Goal: Information Seeking & Learning: Learn about a topic

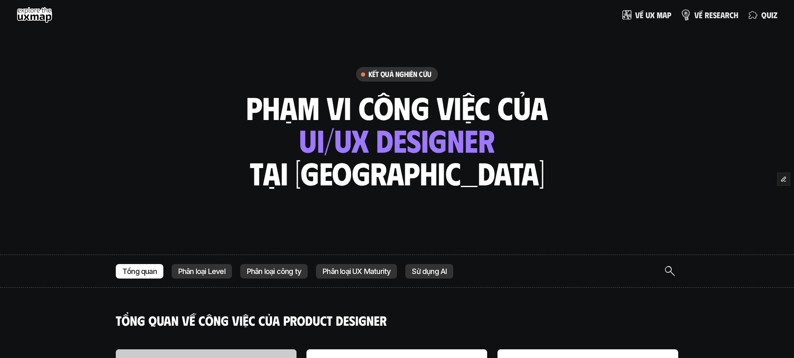
click at [710, 15] on p "v ề r e s e a r c h" at bounding box center [716, 14] width 44 height 9
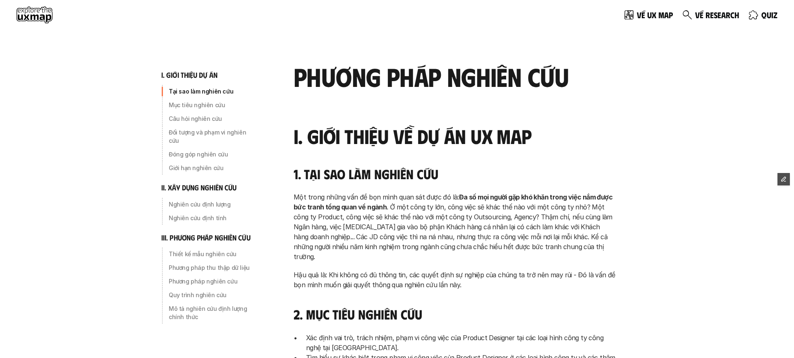
click at [25, 19] on use at bounding box center [35, 15] width 36 height 17
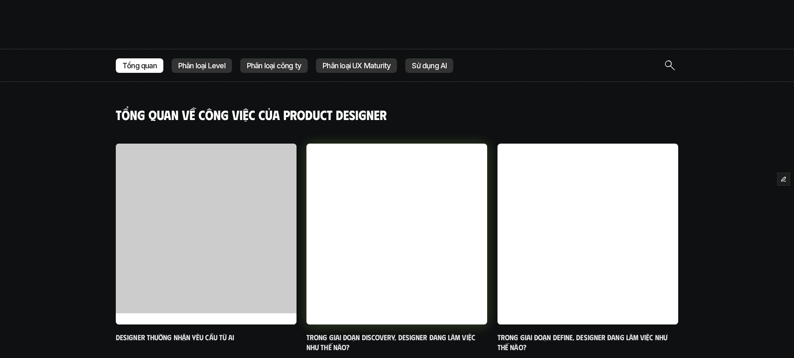
scroll to position [253, 0]
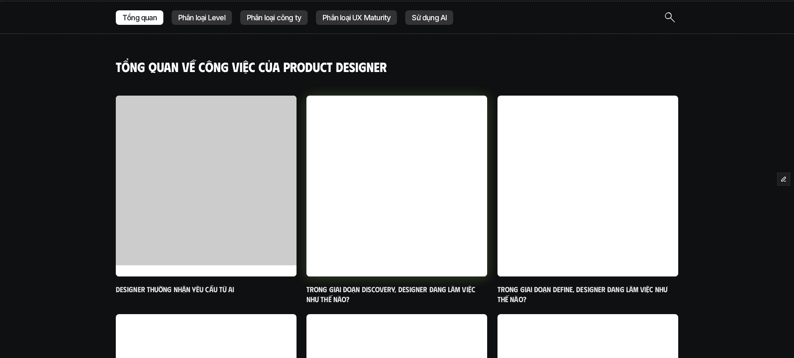
click at [389, 291] on h6 "Trong giai đoạn Discovery, designer đang làm việc như thế nào?" at bounding box center [396, 293] width 181 height 19
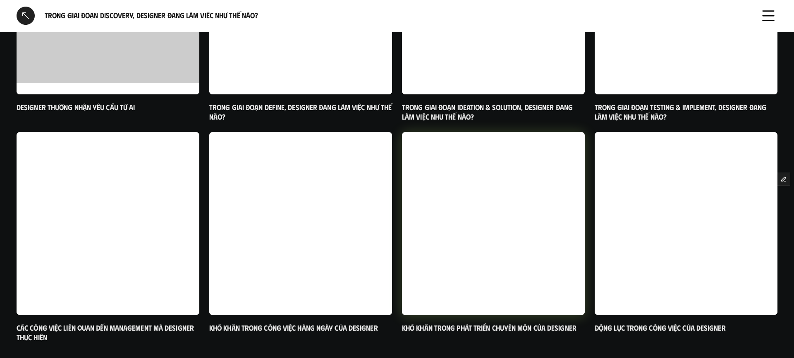
scroll to position [1064, 0]
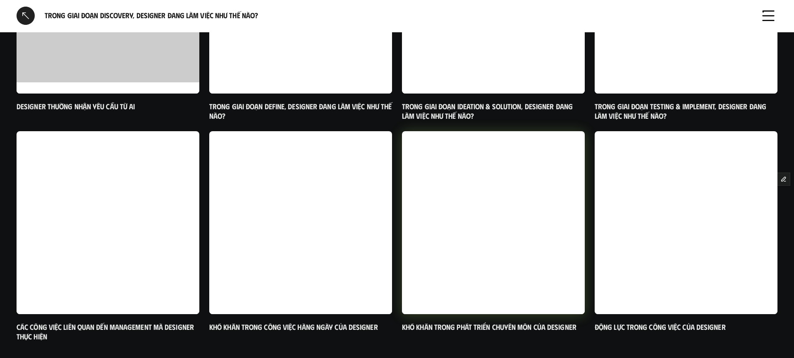
click at [492, 322] on h6 "Khó khăn trong phát triển chuyên môn của designer" at bounding box center [493, 327] width 183 height 10
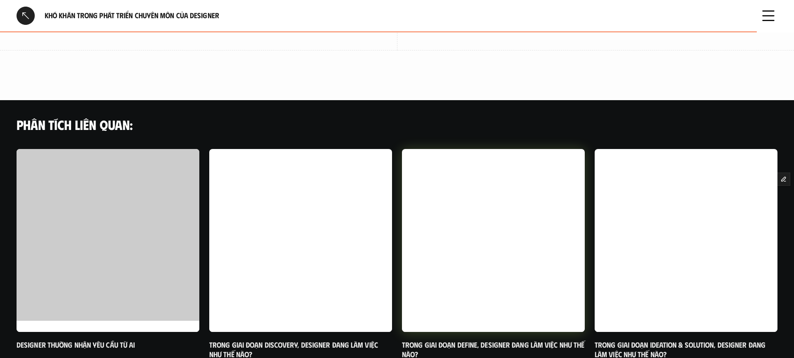
scroll to position [919, 0]
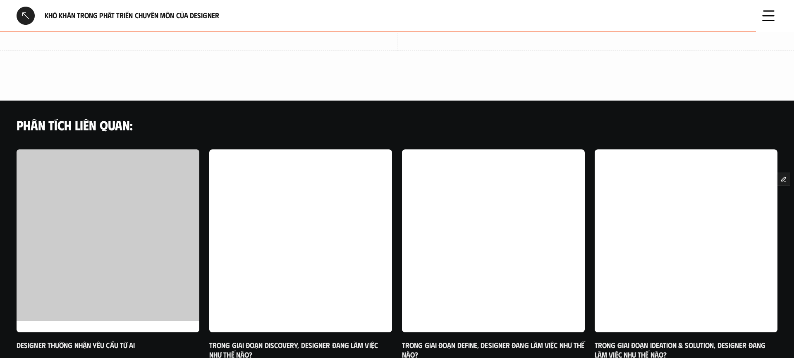
click at [767, 20] on div at bounding box center [768, 16] width 18 height 18
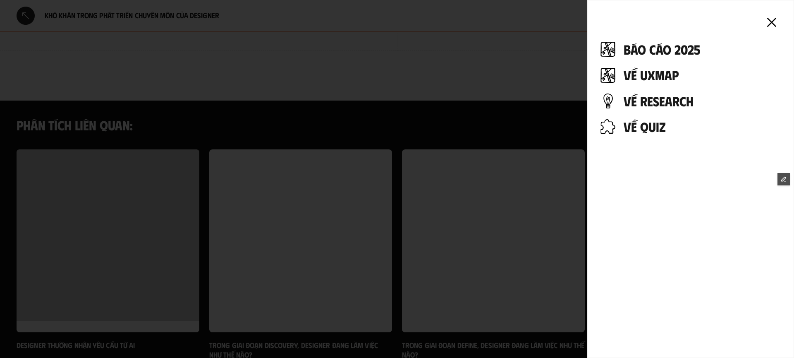
click at [777, 26] on div at bounding box center [771, 22] width 18 height 18
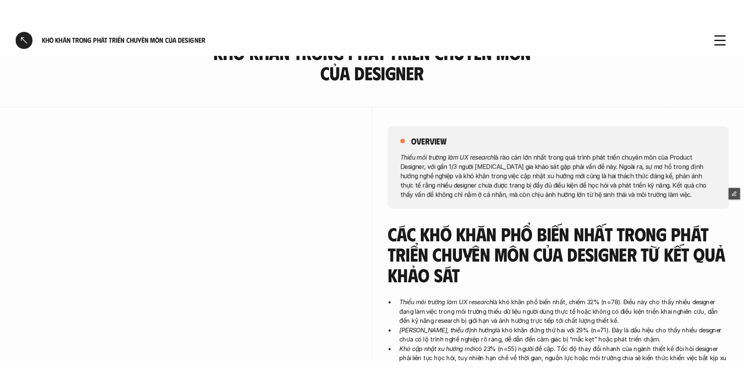
scroll to position [0, 0]
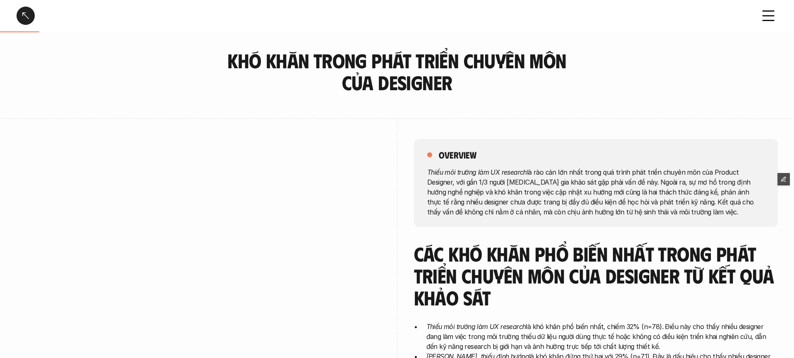
click at [767, 10] on div at bounding box center [768, 16] width 18 height 18
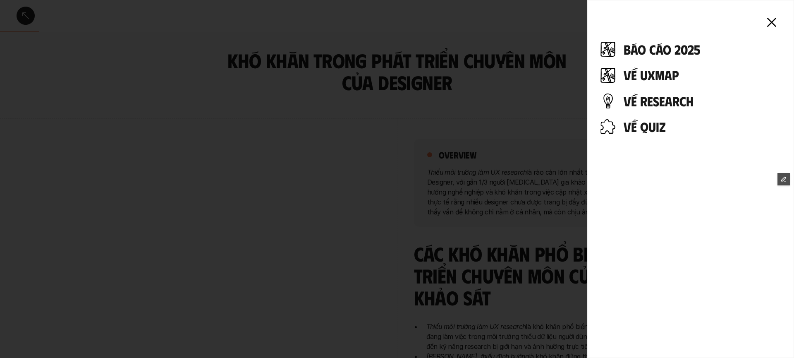
click at [770, 24] on div at bounding box center [771, 22] width 18 height 18
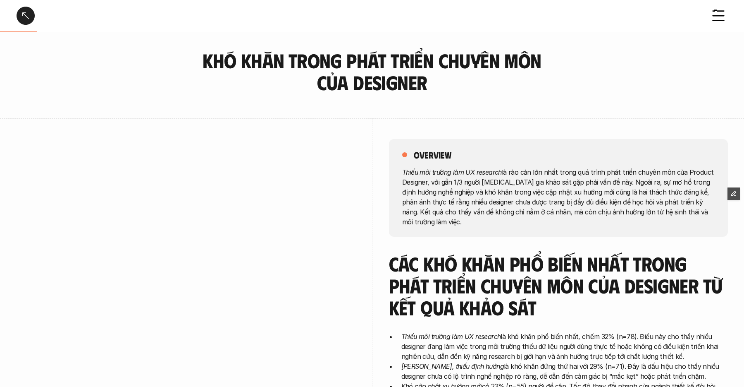
click at [26, 15] on link at bounding box center [26, 16] width 18 height 18
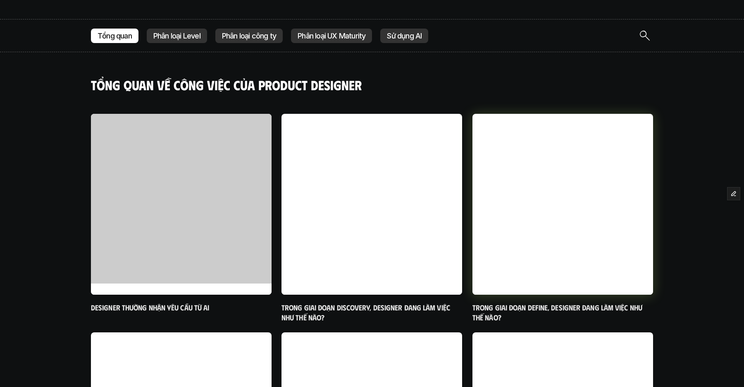
scroll to position [236, 0]
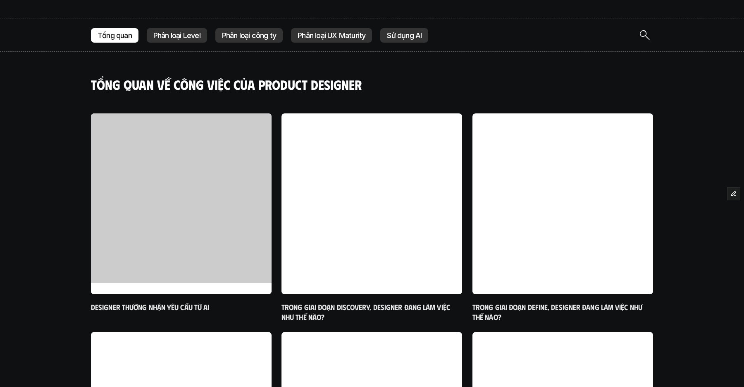
click at [387, 36] on p "Sử dụng AI" at bounding box center [404, 35] width 35 height 8
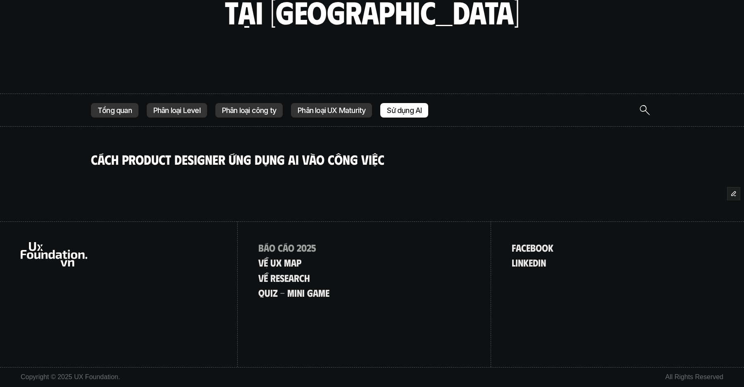
scroll to position [149, 0]
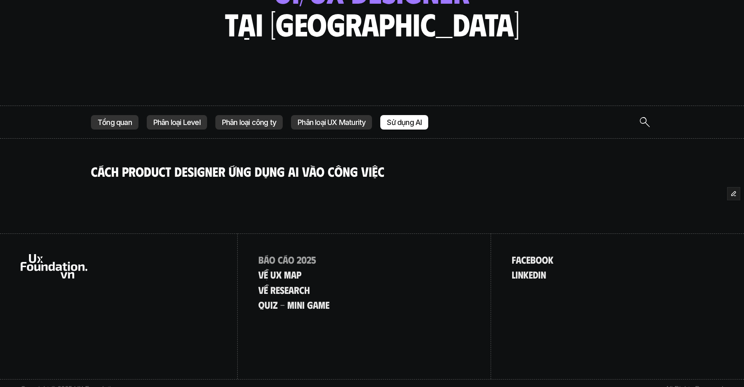
click at [325, 123] on p "Phân loại UX Maturity" at bounding box center [332, 122] width 68 height 8
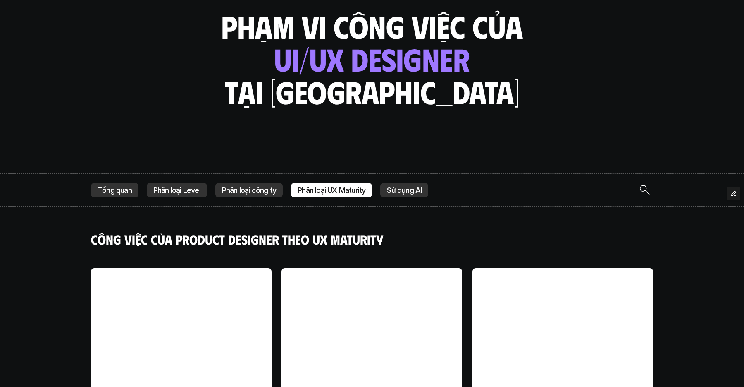
scroll to position [84, 0]
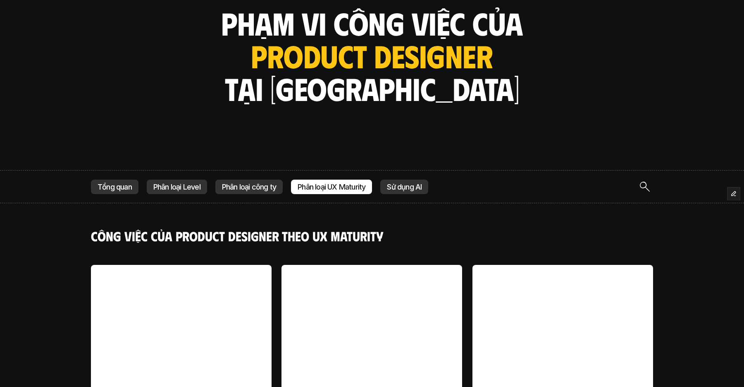
click at [391, 189] on p "Sử dụng AI" at bounding box center [404, 187] width 35 height 8
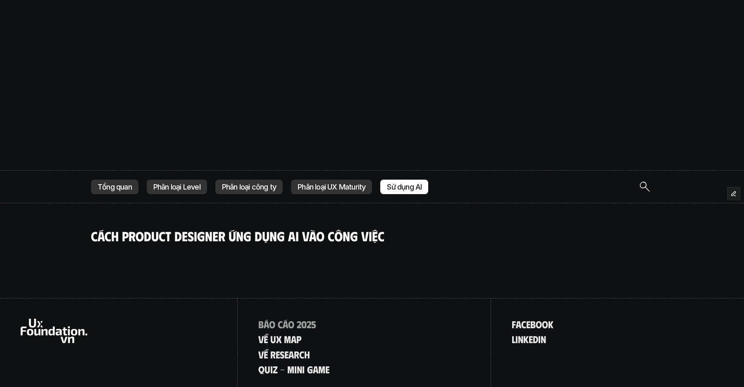
scroll to position [161, 0]
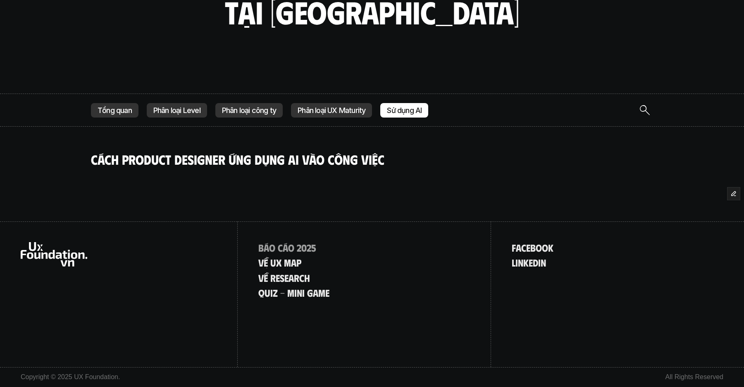
click at [116, 114] on p "Tổng quan" at bounding box center [115, 110] width 34 height 8
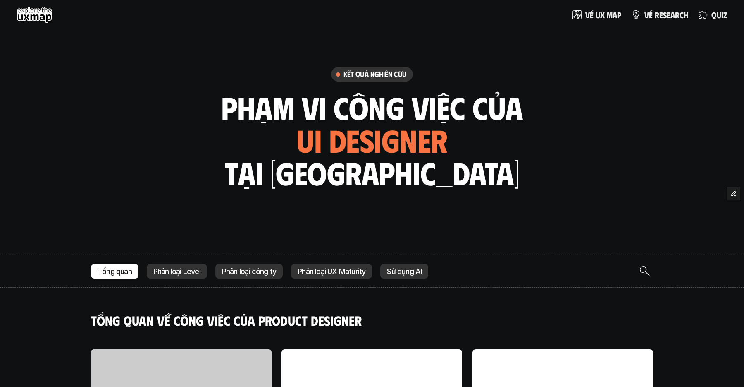
click at [233, 275] on p "Phân loại công ty" at bounding box center [249, 271] width 54 height 8
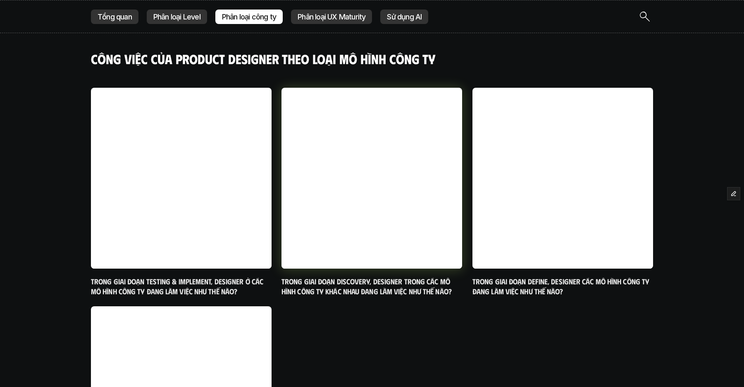
scroll to position [254, 0]
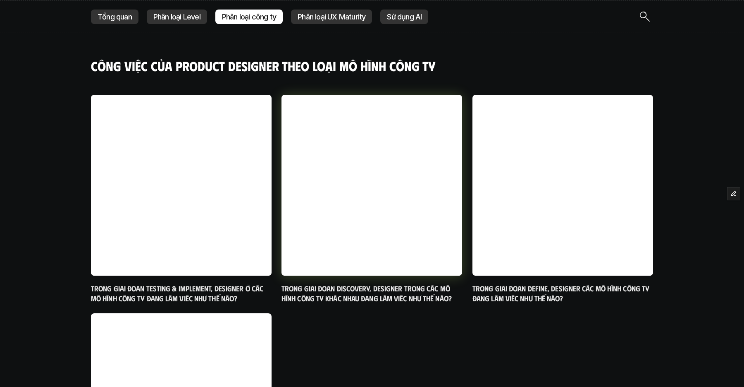
click at [369, 292] on h6 "Trong giai đoạn Discovery, designer trong các mô hình công ty khác nhau đang là…" at bounding box center [372, 293] width 181 height 19
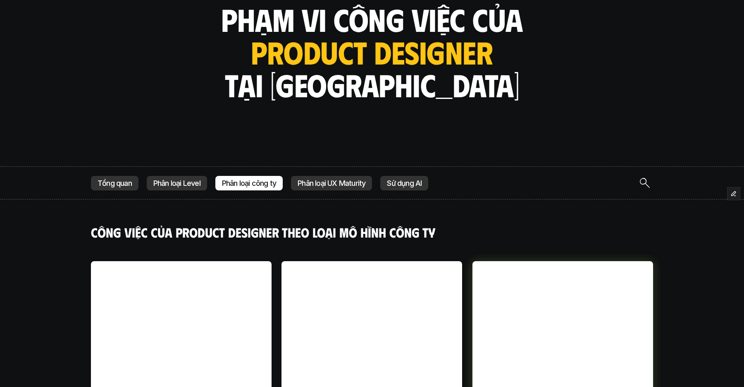
scroll to position [0, 0]
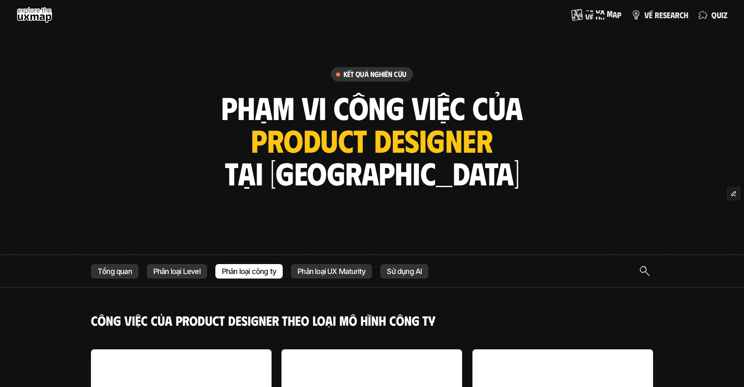
click at [600, 17] on p "V ề u x m a p" at bounding box center [603, 14] width 36 height 9
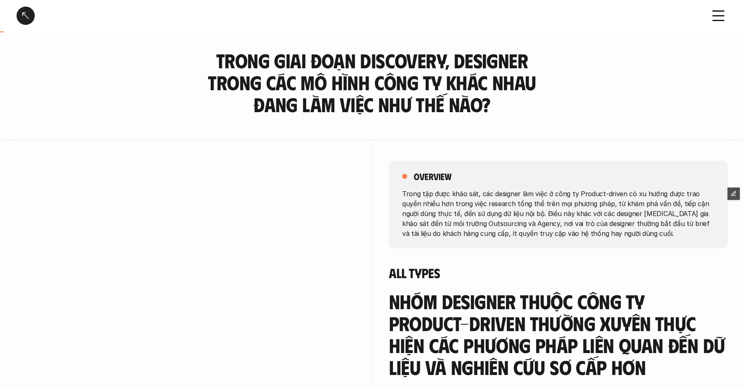
click at [28, 13] on div at bounding box center [26, 16] width 18 height 18
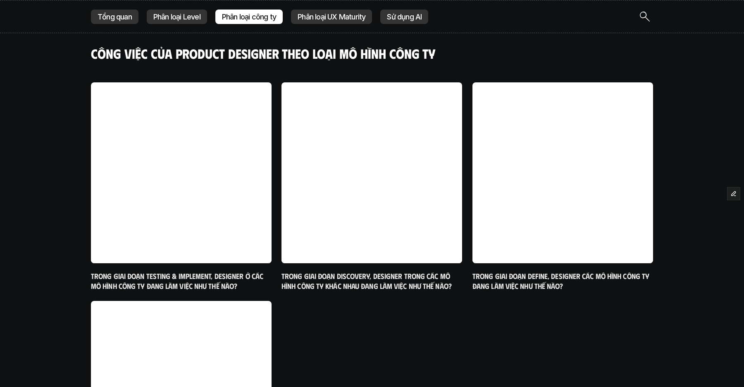
scroll to position [269, 0]
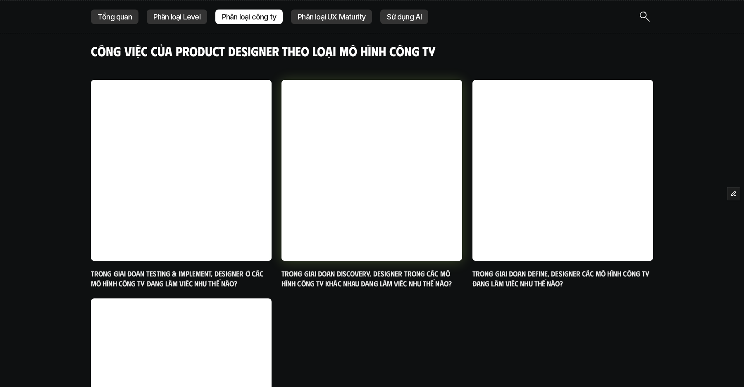
click at [387, 271] on h6 "Trong giai đoạn Discovery, designer trong các mô hình công ty khác nhau đang là…" at bounding box center [372, 278] width 181 height 19
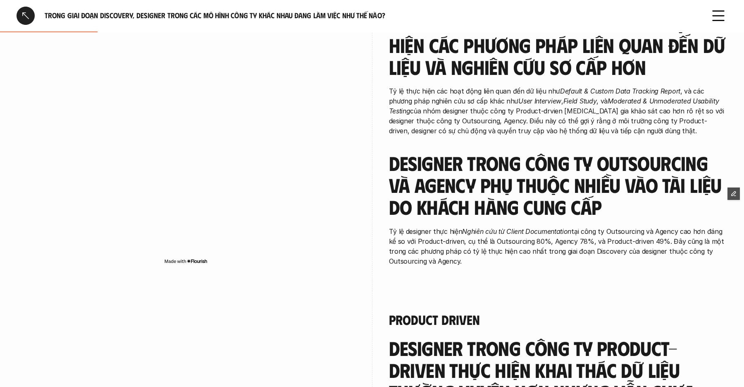
scroll to position [308, 0]
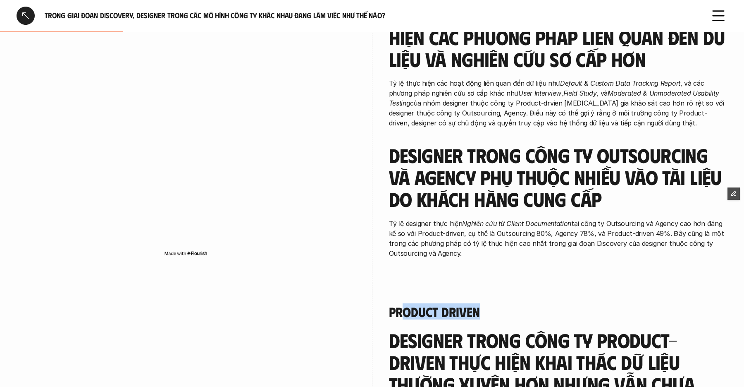
drag, startPoint x: 400, startPoint y: 302, endPoint x: 478, endPoint y: 301, distance: 78.6
click at [478, 303] on h4 "Product Driven" at bounding box center [558, 311] width 339 height 16
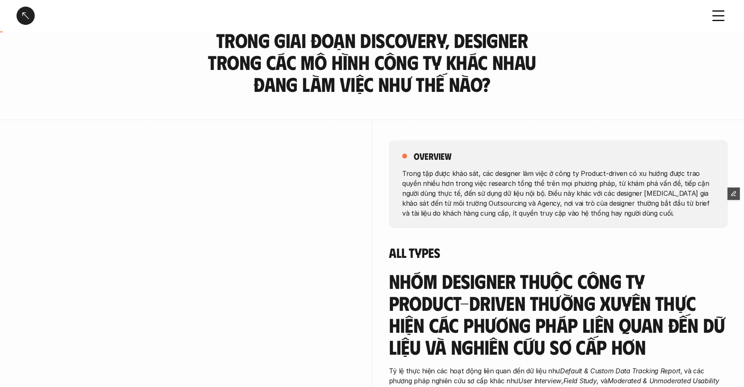
scroll to position [23, 0]
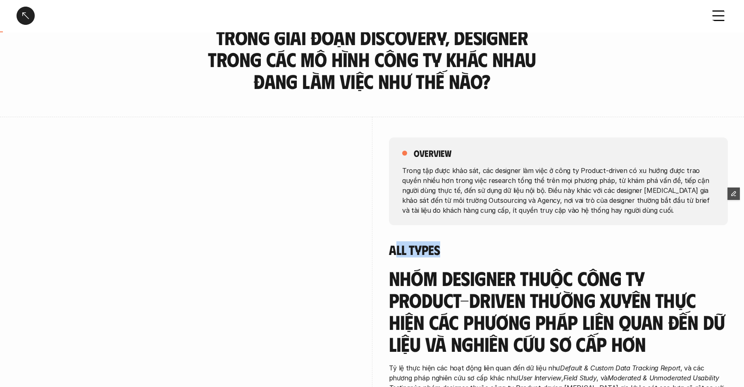
drag, startPoint x: 393, startPoint y: 250, endPoint x: 442, endPoint y: 249, distance: 48.4
click at [442, 249] on h4 "All Types" at bounding box center [558, 249] width 339 height 16
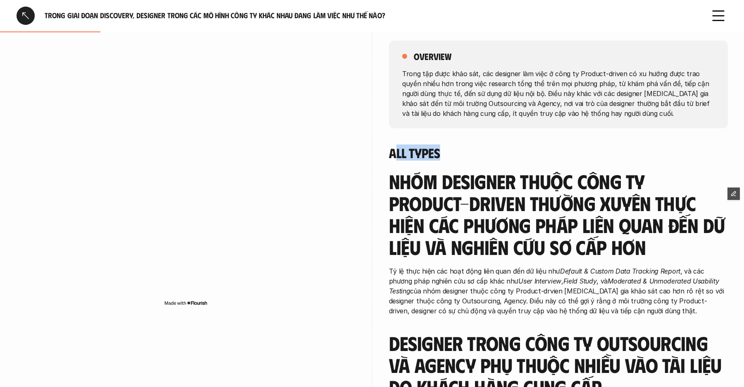
scroll to position [0, 0]
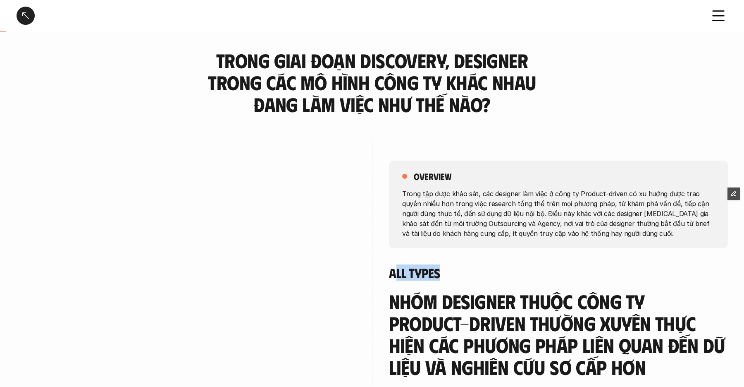
click at [31, 19] on div at bounding box center [26, 16] width 18 height 18
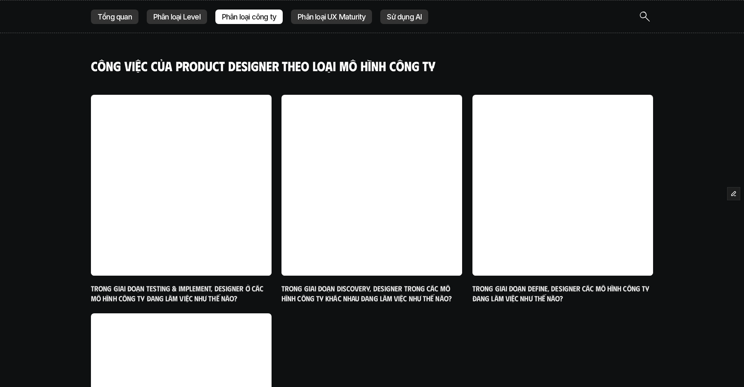
click at [105, 19] on p "Tổng quan" at bounding box center [115, 17] width 34 height 8
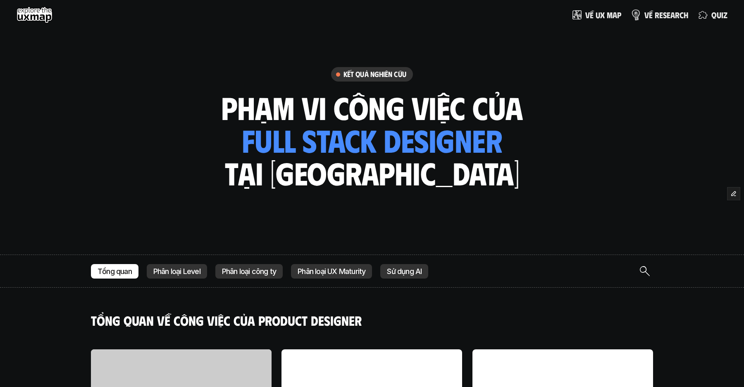
click at [671, 20] on link "v ề r e s e a r c h" at bounding box center [659, 15] width 57 height 17
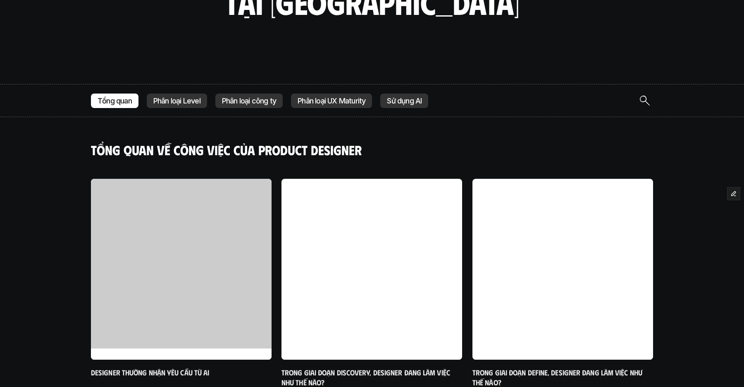
scroll to position [214, 0]
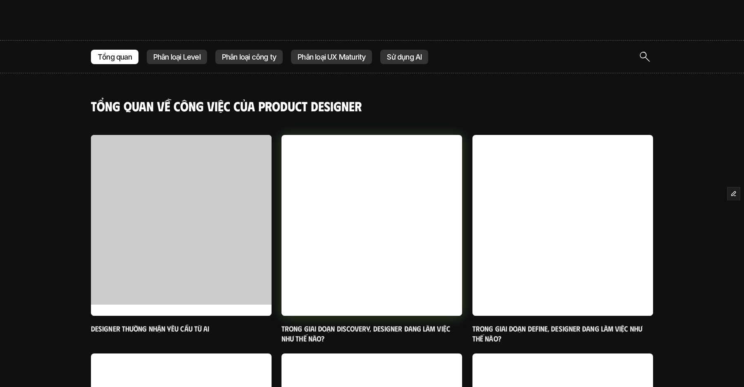
click at [367, 331] on h6 "Trong giai đoạn Discovery, designer đang làm việc như thế nào?" at bounding box center [372, 333] width 181 height 19
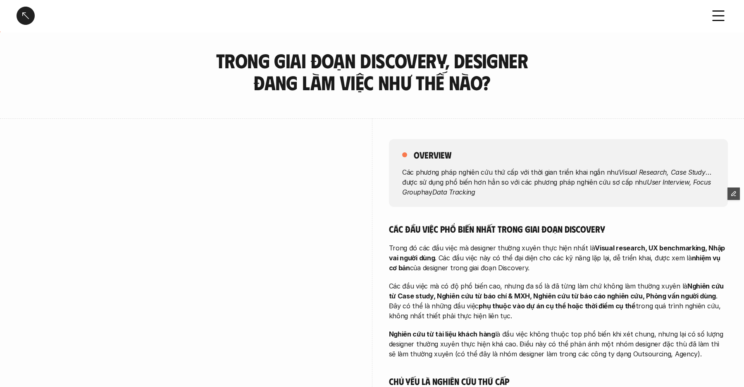
click at [17, 18] on div at bounding box center [26, 16] width 18 height 18
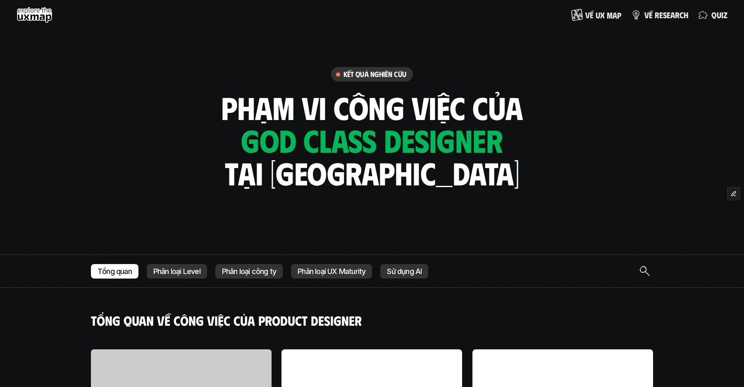
click at [605, 15] on p "V ề u x m a p" at bounding box center [603, 14] width 36 height 9
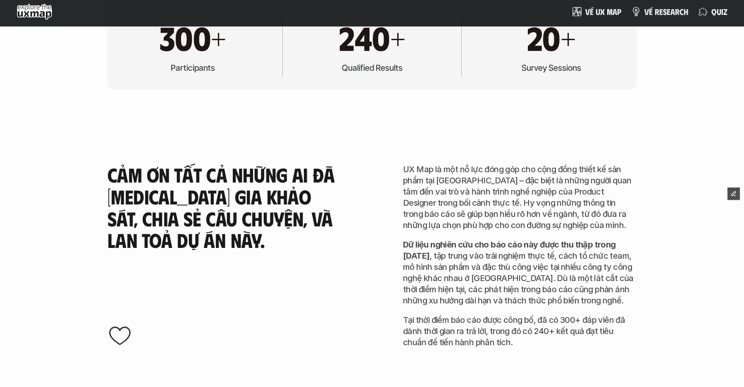
scroll to position [2371, 0]
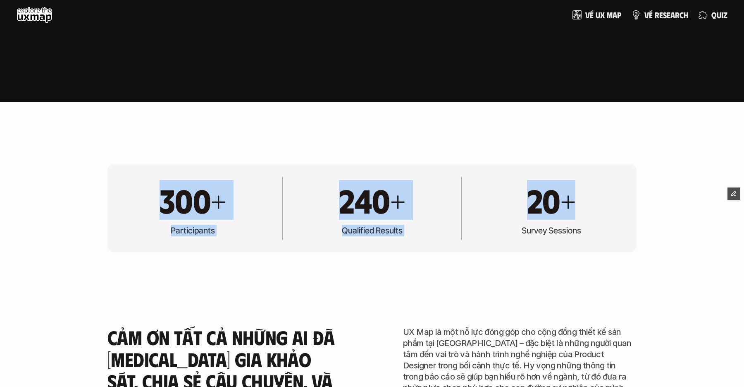
drag, startPoint x: 162, startPoint y: 203, endPoint x: 598, endPoint y: 214, distance: 436.3
click at [598, 214] on div "300+ Participants 240+ Qualified Results 20+ Survey Sessions" at bounding box center [371, 208] width 529 height 88
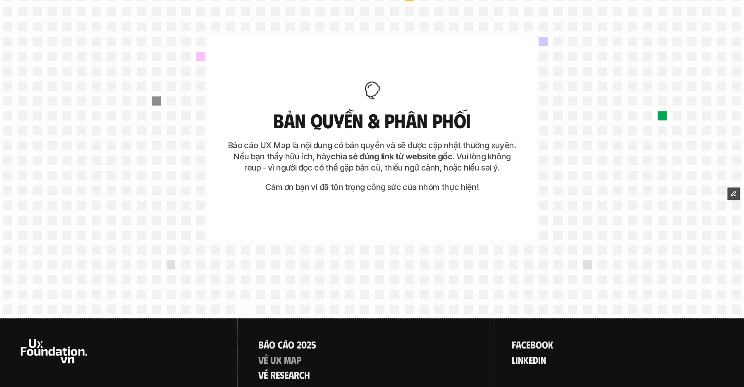
scroll to position [3722, 0]
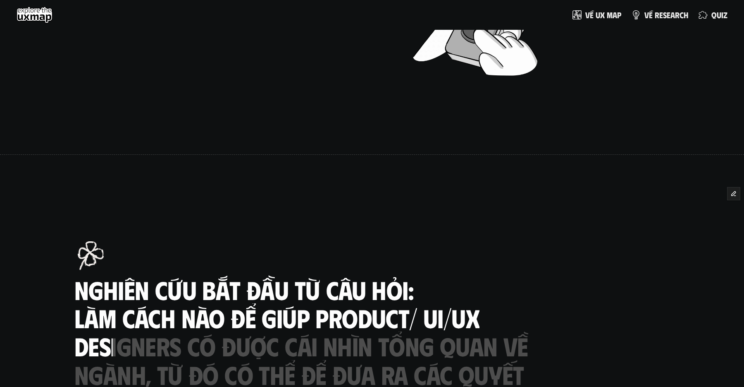
scroll to position [231, 0]
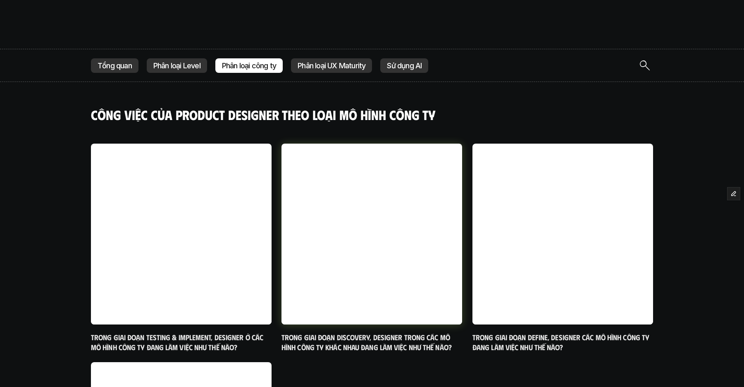
scroll to position [213, 0]
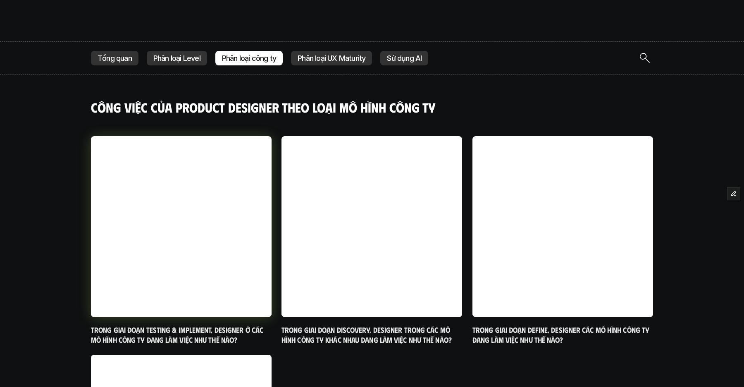
click at [202, 330] on h6 "Trong giai đoạn Testing & Implement, designer ở các mô hình công ty đang làm vi…" at bounding box center [181, 334] width 181 height 19
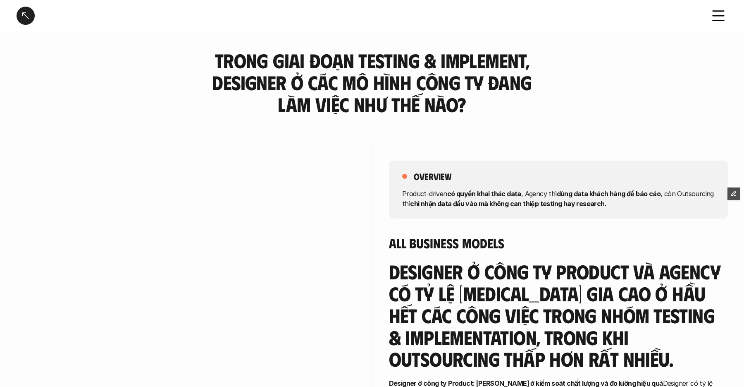
click at [21, 13] on link at bounding box center [26, 16] width 18 height 18
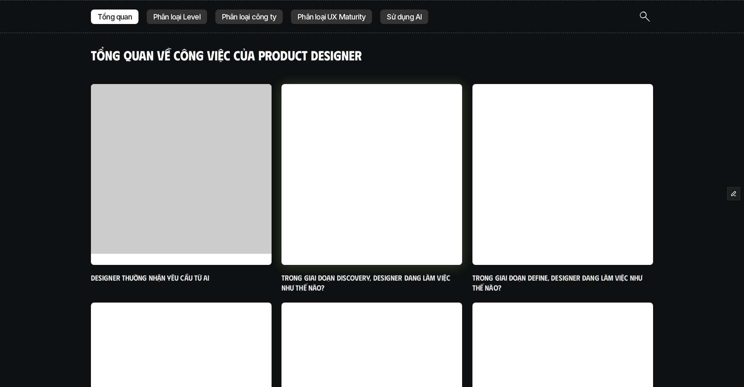
scroll to position [265, 0]
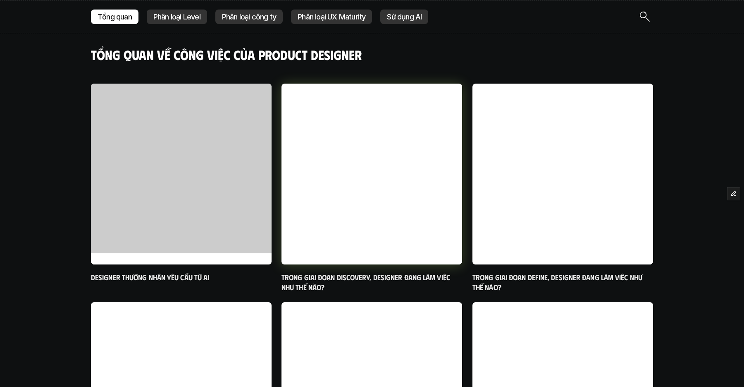
click at [362, 279] on h6 "Trong giai đoạn Discovery, designer đang làm việc như thế nào?" at bounding box center [372, 281] width 181 height 19
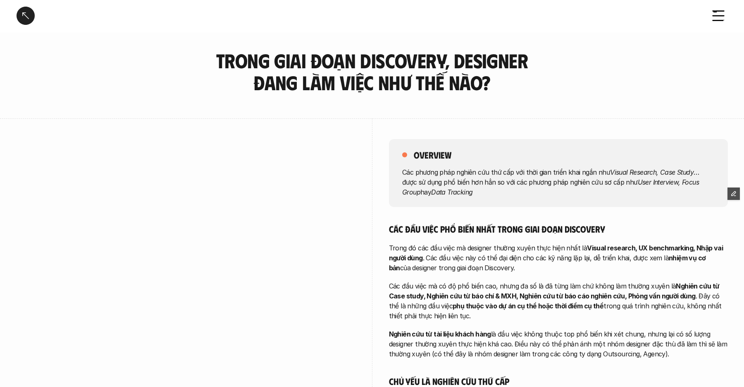
click at [23, 14] on link at bounding box center [26, 16] width 18 height 18
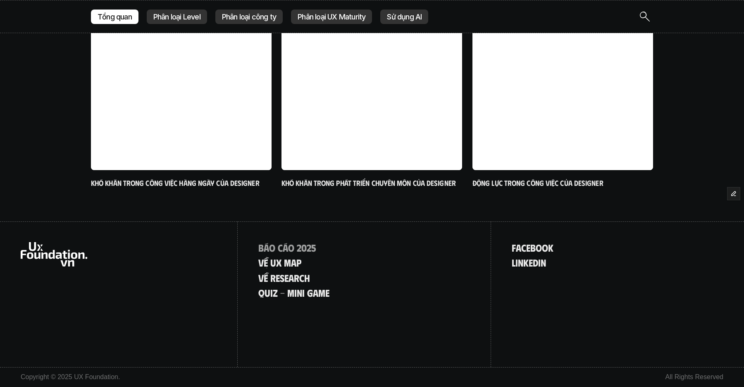
scroll to position [100, 0]
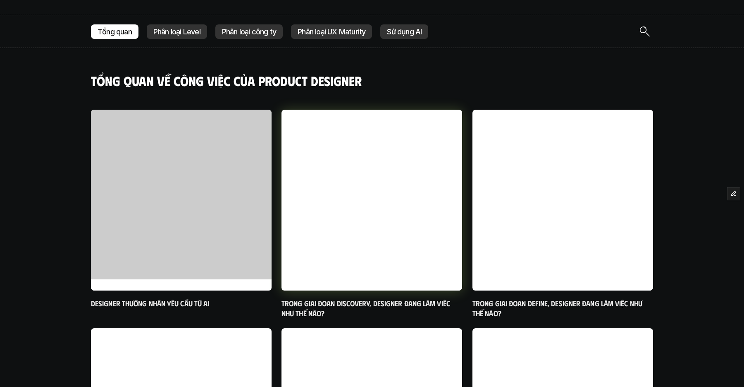
scroll to position [242, 0]
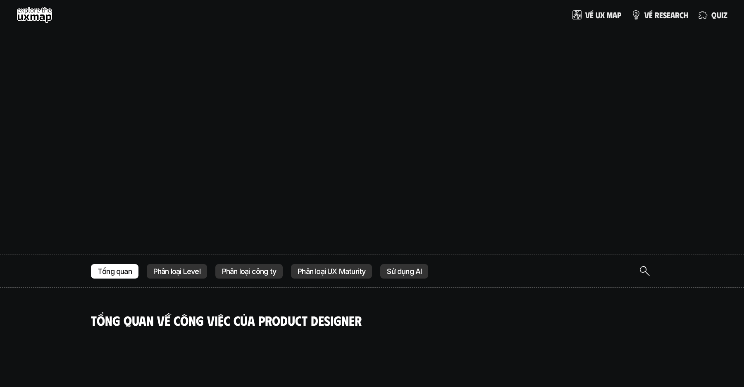
scroll to position [242, 0]
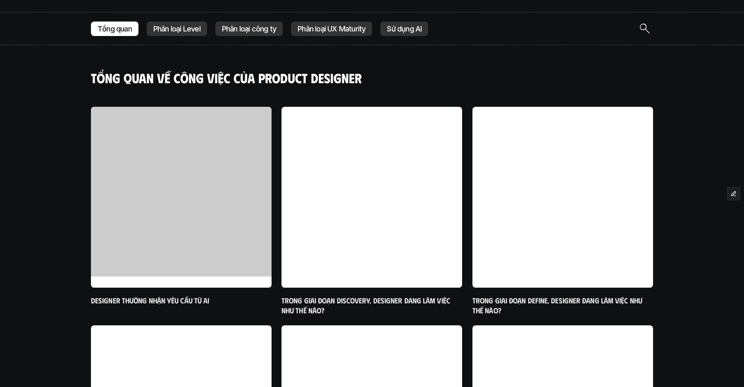
click at [452, 78] on h4 "Tổng quan về công việc của Product Designer" at bounding box center [372, 78] width 562 height 16
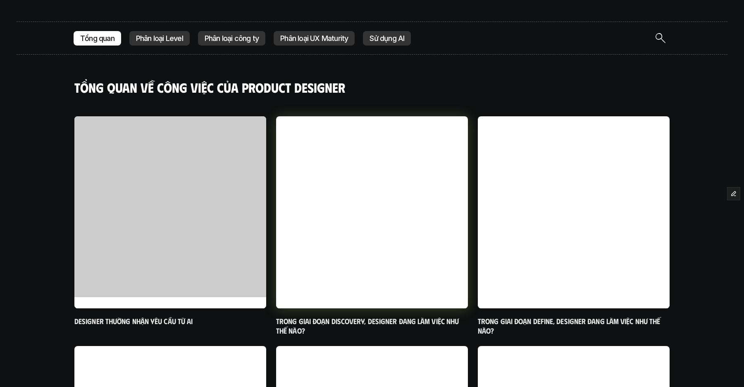
scroll to position [236, 0]
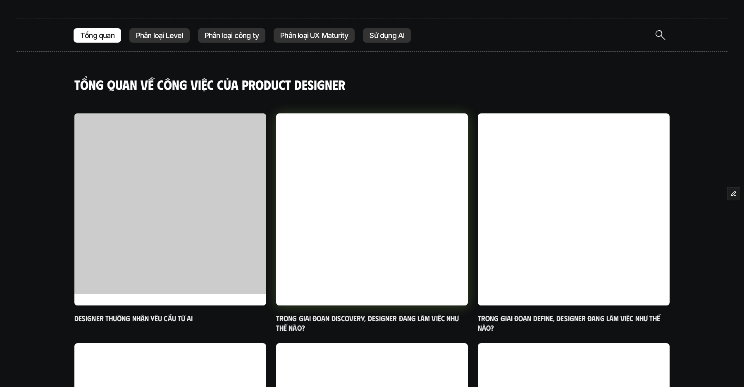
click at [379, 222] on div at bounding box center [372, 209] width 192 height 192
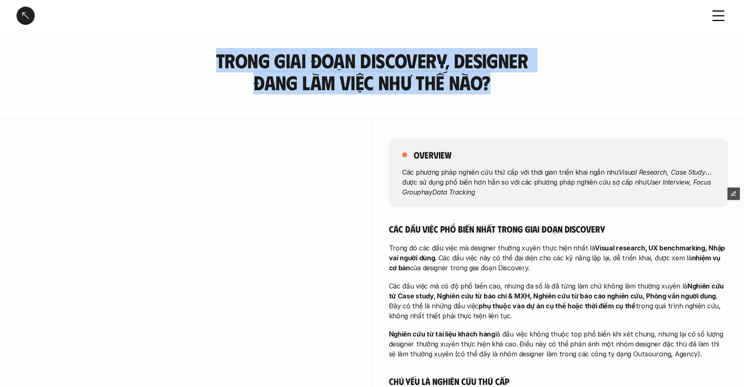
drag, startPoint x: 217, startPoint y: 55, endPoint x: 507, endPoint y: 85, distance: 290.9
click at [507, 85] on h3 "Trong giai đoạn Discovery, designer đang làm việc như thế nào?" at bounding box center [371, 72] width 351 height 44
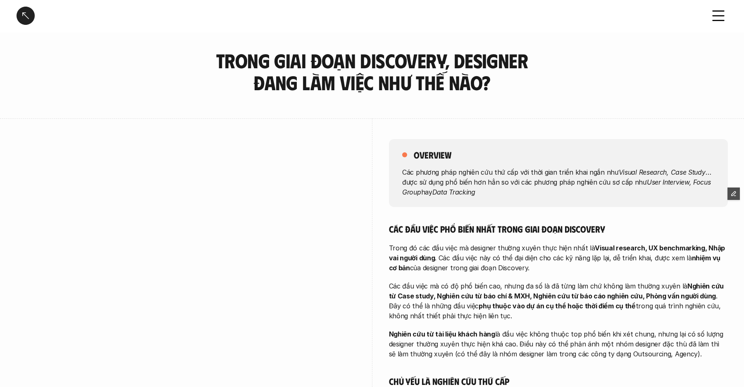
click at [422, 86] on h3 "Trong giai đoạn Discovery, designer đang làm việc như thế nào?" at bounding box center [371, 72] width 351 height 44
click at [17, 10] on div at bounding box center [26, 16] width 18 height 18
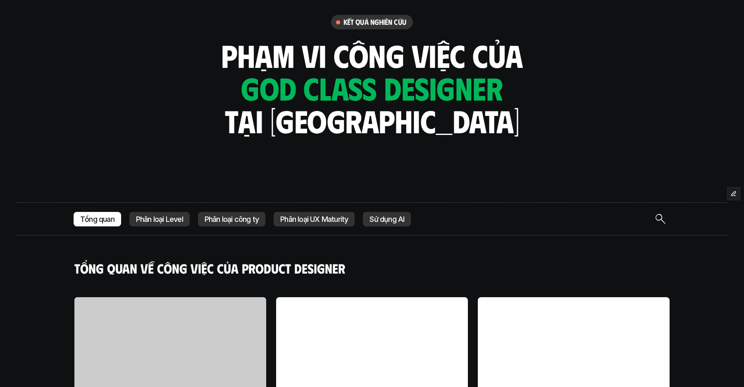
scroll to position [53, 0]
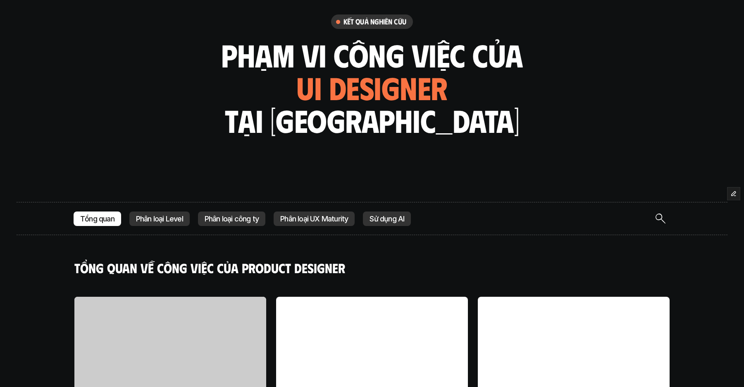
click at [656, 220] on img "Search Icon" at bounding box center [661, 218] width 10 height 10
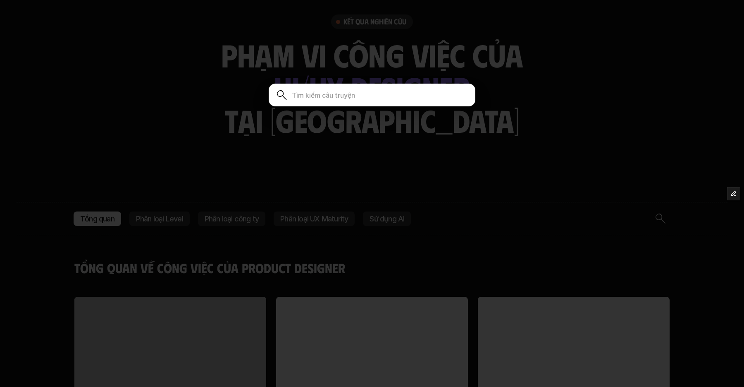
click at [552, 154] on div at bounding box center [372, 193] width 744 height 387
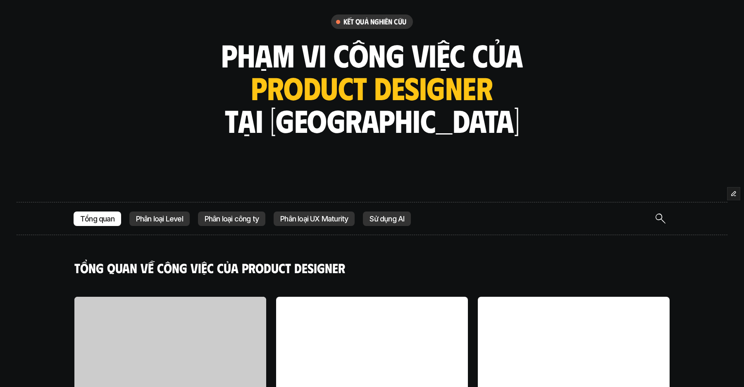
click at [664, 215] on img "Search Icon" at bounding box center [661, 218] width 10 height 10
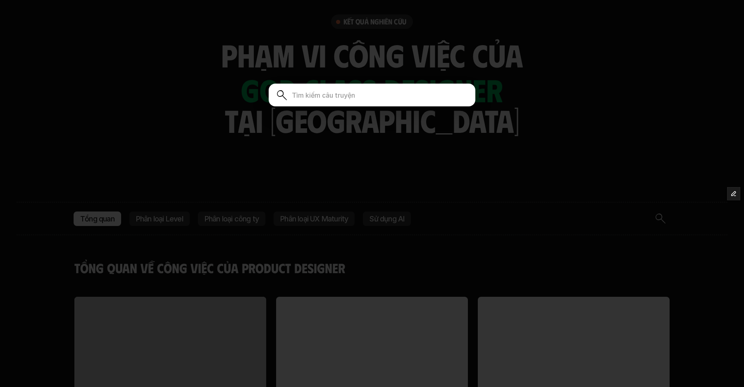
click at [476, 143] on div at bounding box center [372, 193] width 744 height 387
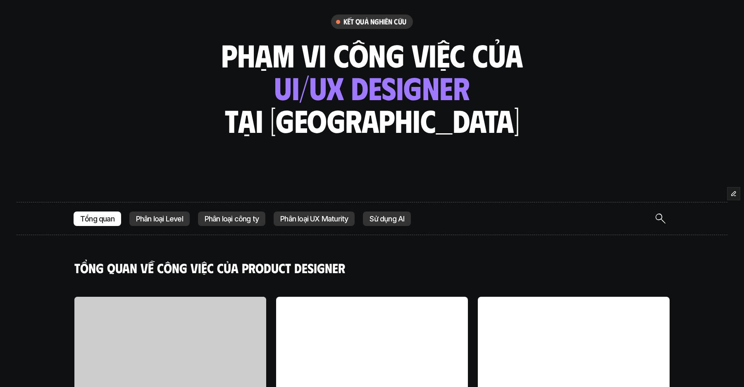
click at [656, 215] on img "Search Icon" at bounding box center [661, 218] width 10 height 10
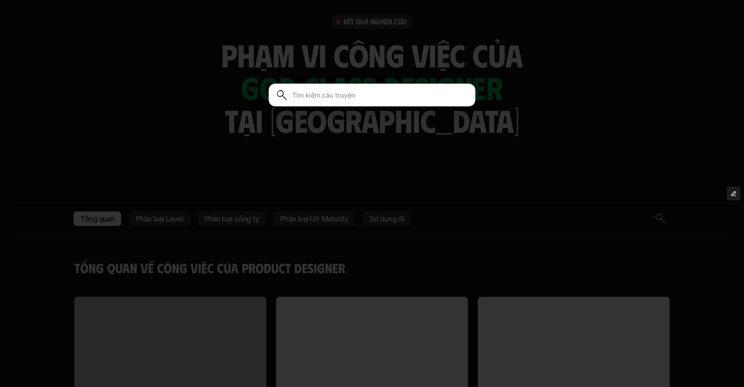
click at [542, 184] on div at bounding box center [372, 193] width 744 height 387
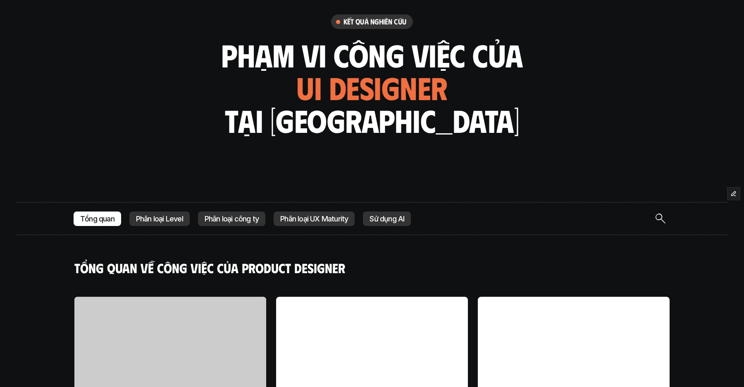
click at [660, 216] on img "Search Icon" at bounding box center [661, 218] width 10 height 10
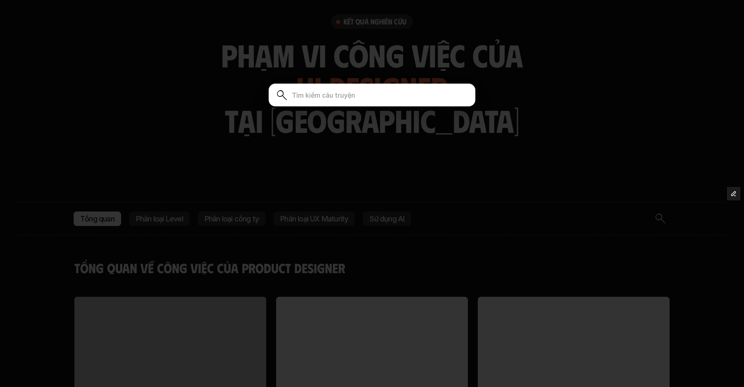
click at [544, 160] on div at bounding box center [372, 193] width 744 height 387
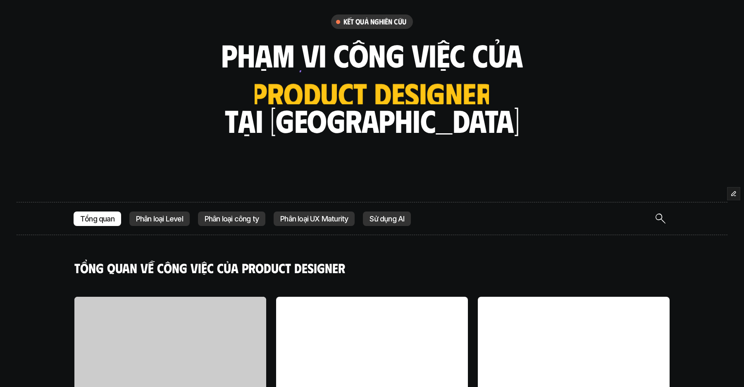
click at [662, 221] on img "Search Icon" at bounding box center [661, 218] width 10 height 10
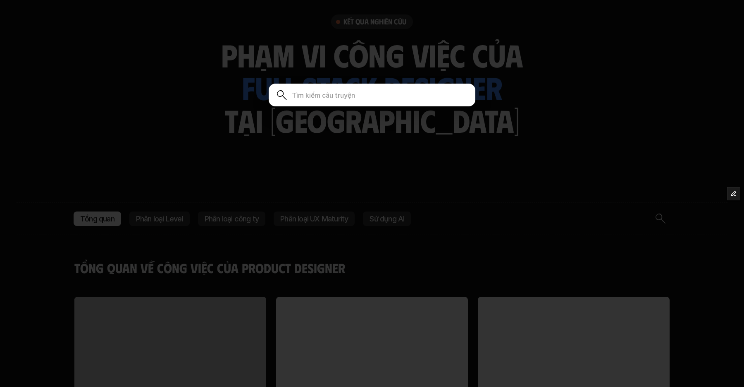
click at [384, 149] on div at bounding box center [372, 193] width 744 height 387
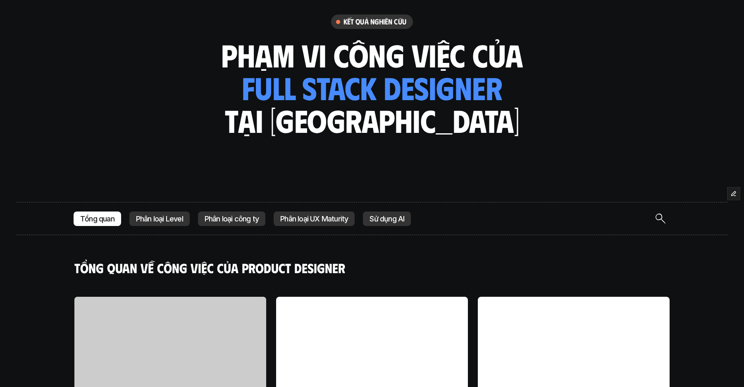
scroll to position [0, 0]
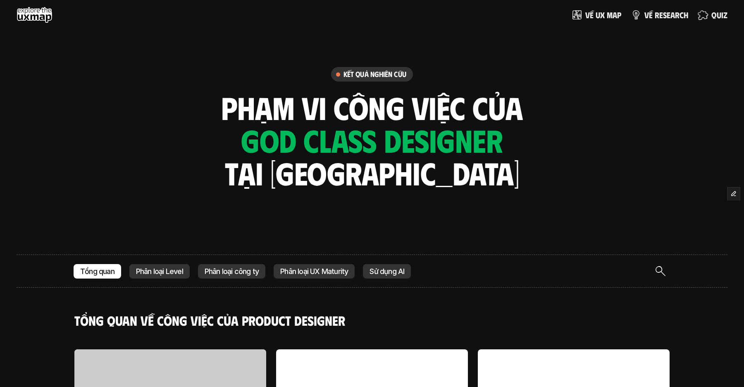
click at [721, 15] on p "q u i z" at bounding box center [720, 14] width 16 height 9
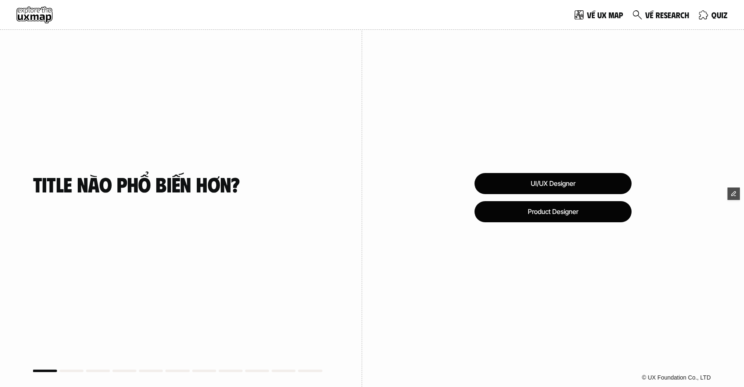
click at [29, 14] on use at bounding box center [35, 15] width 36 height 17
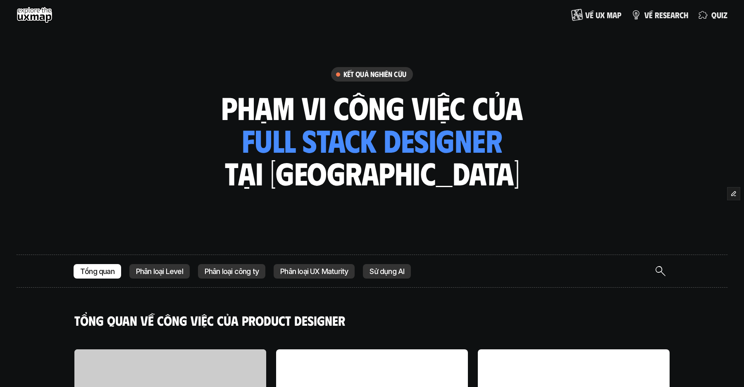
click at [608, 17] on p "V ề u x m a p" at bounding box center [603, 14] width 36 height 9
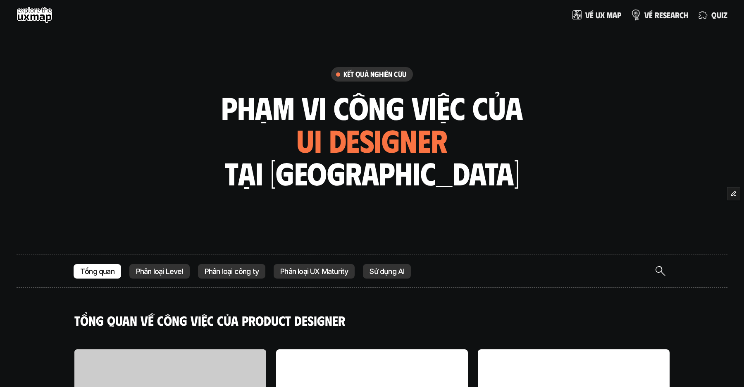
click at [670, 19] on link "v ề r e s e a r c h" at bounding box center [659, 15] width 57 height 17
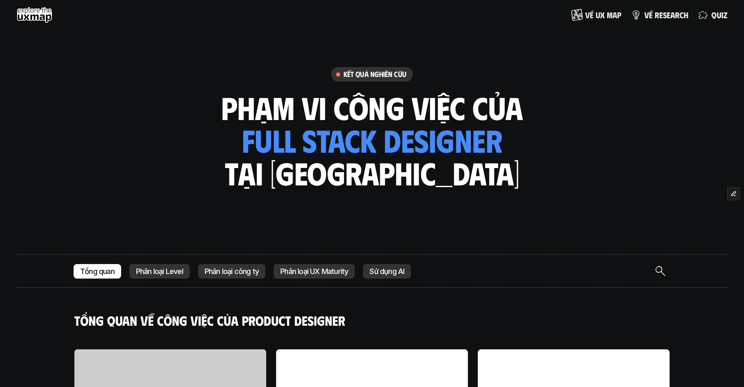
click at [597, 16] on p "V ề u x m a p" at bounding box center [603, 14] width 36 height 9
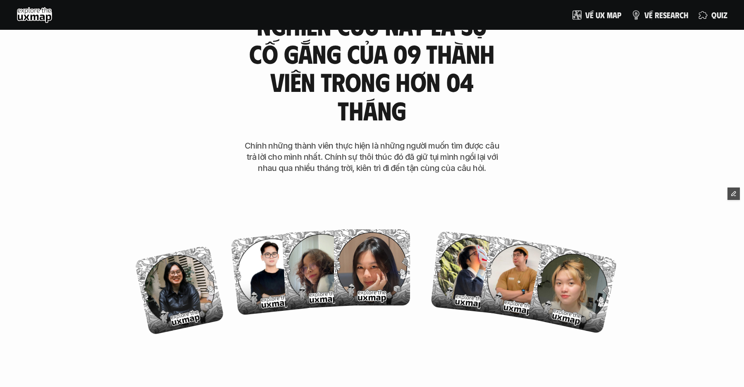
scroll to position [3202, 0]
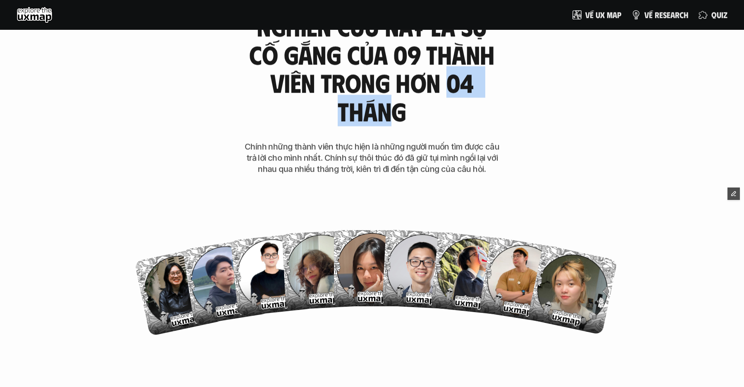
drag, startPoint x: 389, startPoint y: 78, endPoint x: 475, endPoint y: 81, distance: 86.0
click at [475, 81] on h2 "nghiên cứu này là sự cố gắng của 09 thành viên trong hơn 04 tháng" at bounding box center [372, 68] width 265 height 113
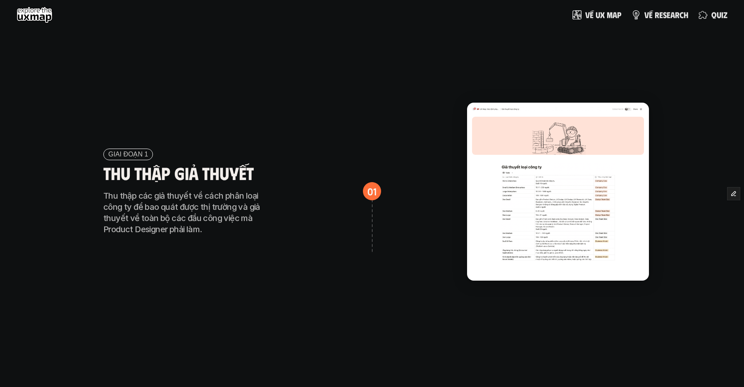
scroll to position [0, 0]
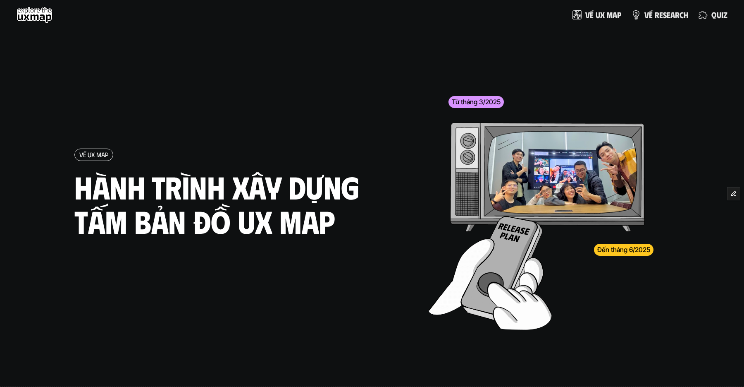
click at [499, 290] on img at bounding box center [519, 305] width 64 height 48
click at [504, 291] on img at bounding box center [521, 305] width 64 height 48
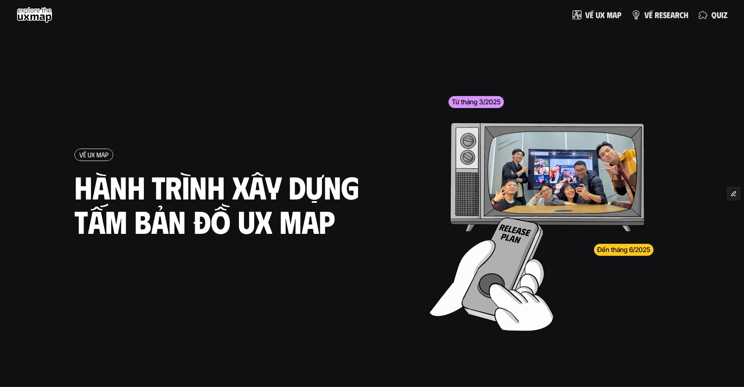
click at [525, 311] on img at bounding box center [521, 306] width 64 height 48
drag, startPoint x: 508, startPoint y: 304, endPoint x: 480, endPoint y: 302, distance: 28.2
click at [508, 304] on img at bounding box center [520, 307] width 64 height 48
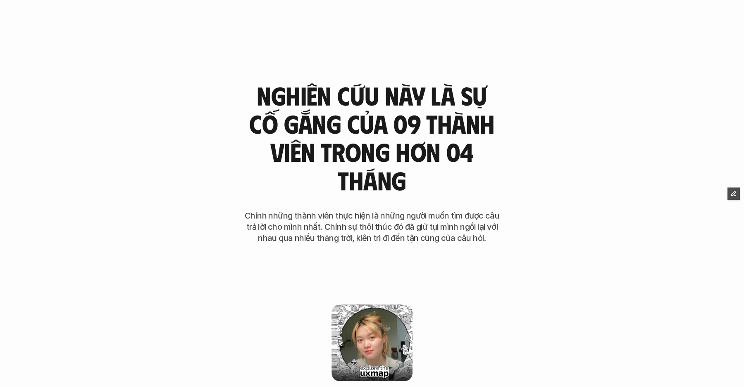
scroll to position [3135, 0]
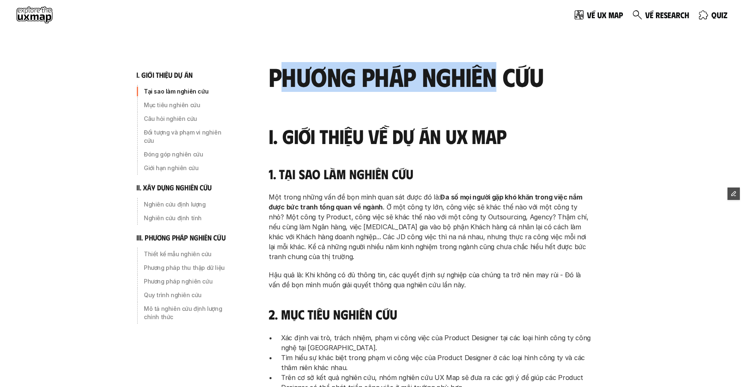
drag, startPoint x: 283, startPoint y: 70, endPoint x: 521, endPoint y: 119, distance: 243.6
click at [494, 85] on h2 "phương pháp nghiên cứu" at bounding box center [430, 76] width 322 height 28
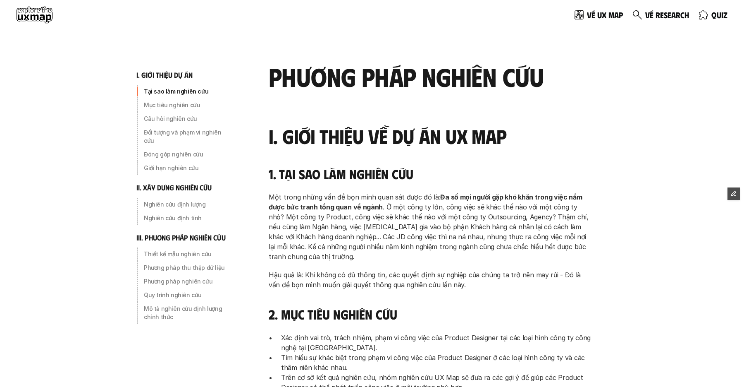
click at [524, 76] on h2 "phương pháp nghiên cứu" at bounding box center [430, 76] width 322 height 28
